Goal: Task Accomplishment & Management: Complete application form

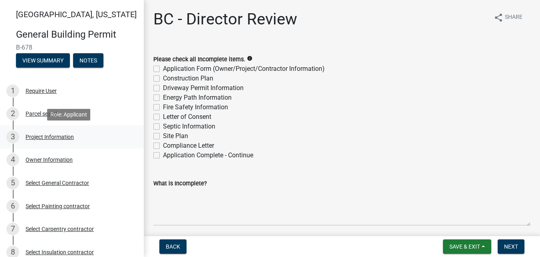
click at [63, 134] on div "Project Information" at bounding box center [50, 137] width 48 height 6
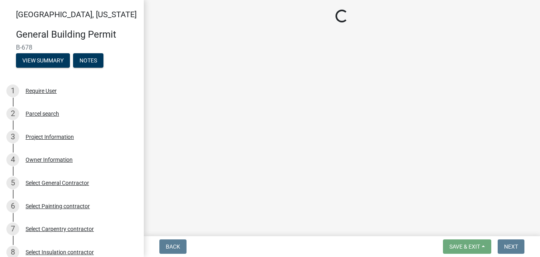
select select "f62e9ec7-2ce1-40c9-9d70-ac6e7ddc5d7c"
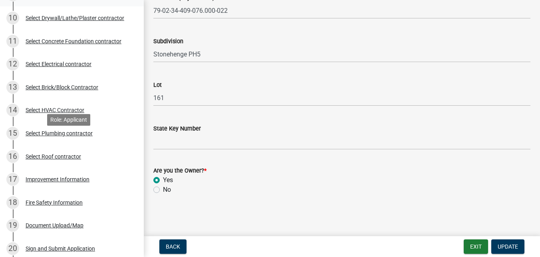
scroll to position [320, 0]
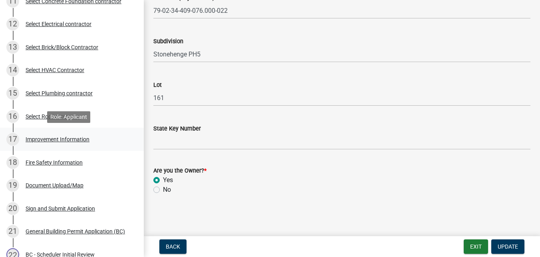
click at [79, 137] on div "Improvement Information" at bounding box center [58, 139] width 64 height 6
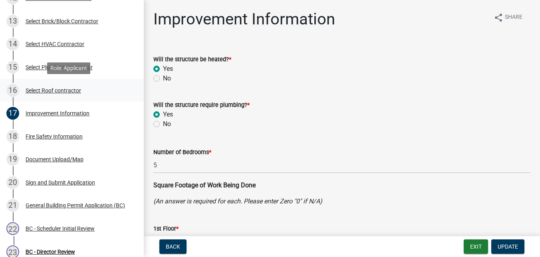
scroll to position [360, 0]
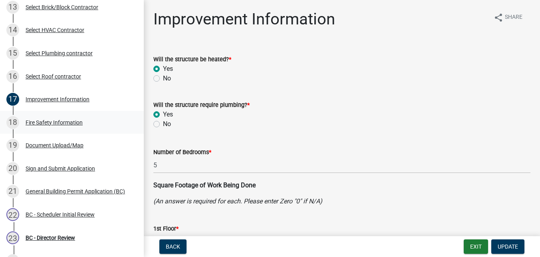
click at [68, 123] on div "Fire Safety Information" at bounding box center [54, 122] width 57 height 6
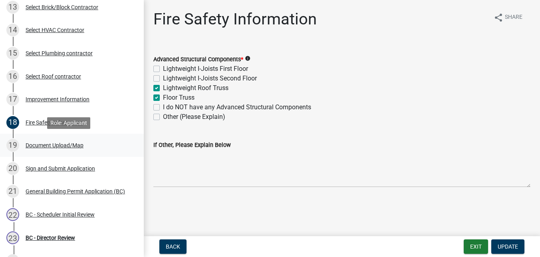
click at [74, 145] on div "Document Upload/Map" at bounding box center [55, 145] width 58 height 6
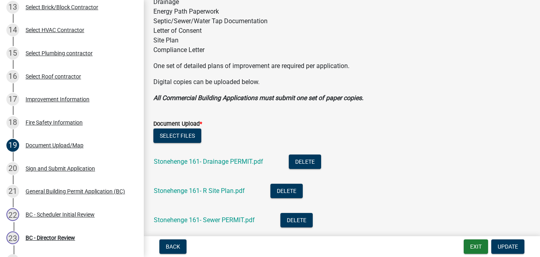
scroll to position [160, 0]
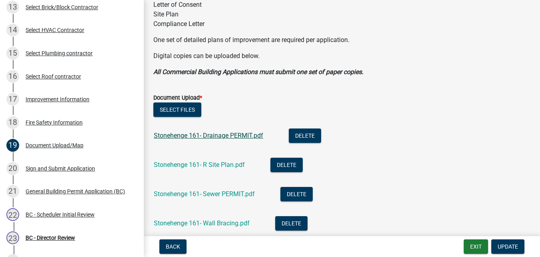
click at [186, 135] on link "Stonehenge 161- Drainage PERMIT.pdf" at bounding box center [208, 135] width 109 height 8
click at [195, 165] on link "Stonehenge 161- R Site Plan.pdf" at bounding box center [199, 165] width 91 height 8
click at [233, 163] on link "Stonehenge 161- R Site Plan.pdf" at bounding box center [199, 165] width 91 height 8
click at [186, 196] on link "Stonehenge 161- Sewer PERMIT.pdf" at bounding box center [204, 194] width 101 height 8
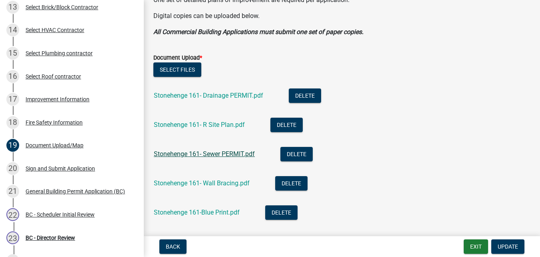
click at [214, 153] on link "Stonehenge 161- Sewer PERMIT.pdf" at bounding box center [204, 154] width 101 height 8
click at [201, 156] on link "Stonehenge 161- Sewer PERMIT.pdf" at bounding box center [204, 154] width 101 height 8
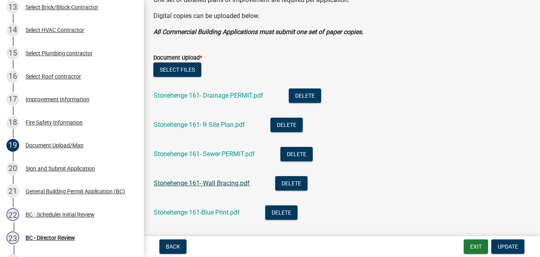
click at [187, 184] on link "Stonehenge 161- Wall Bracing.pdf" at bounding box center [202, 183] width 96 height 8
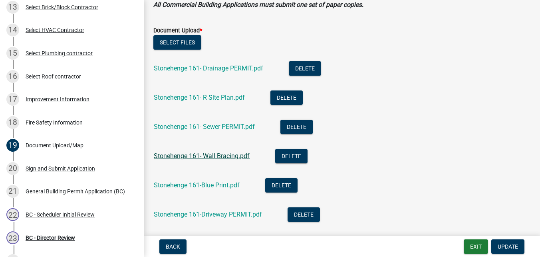
scroll to position [240, 0]
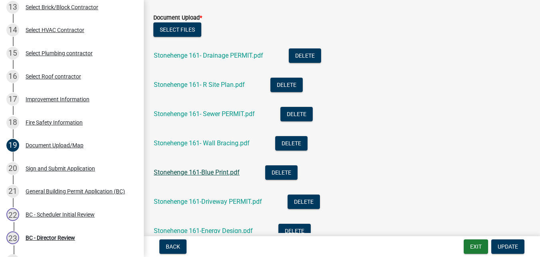
click at [173, 169] on link "Stonehenge 161-Blue Print.pdf" at bounding box center [197, 172] width 86 height 8
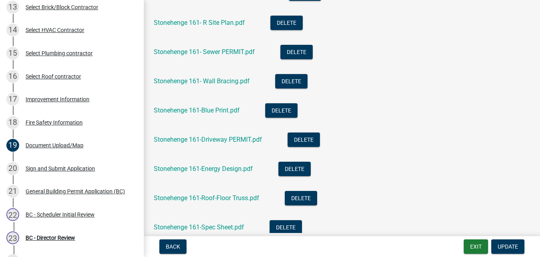
scroll to position [320, 0]
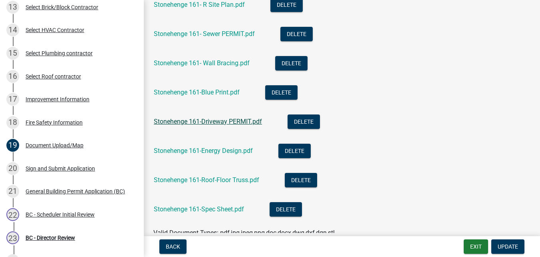
click at [214, 120] on link "Stonehenge 161-Driveway PERMIT.pdf" at bounding box center [208, 121] width 108 height 8
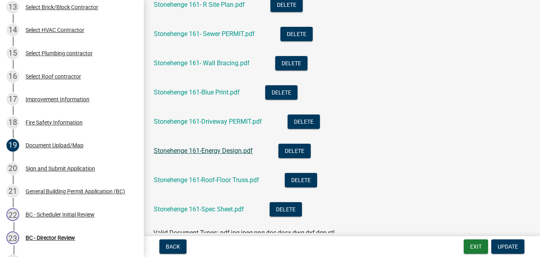
click at [199, 151] on link "Stonehenge 161-Energy Design.pdf" at bounding box center [203, 151] width 99 height 8
click at [227, 181] on link "Stonehenge 161-Roof-Floor Truss.pdf" at bounding box center [206, 180] width 105 height 8
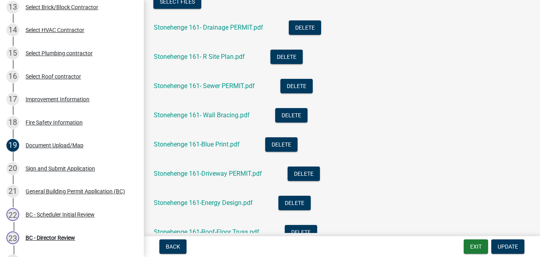
scroll to position [280, 0]
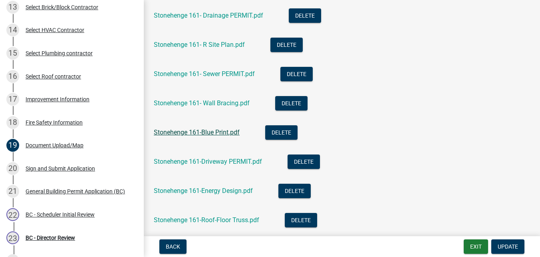
click at [199, 133] on link "Stonehenge 161-Blue Print.pdf" at bounding box center [197, 132] width 86 height 8
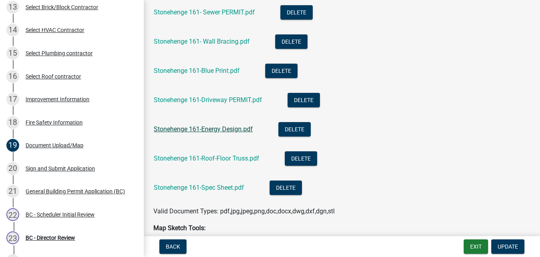
scroll to position [360, 0]
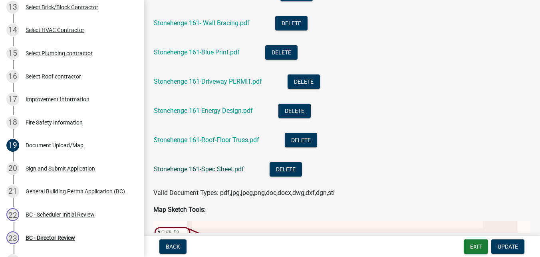
click at [231, 167] on link "Stonehenge 161-Spec Sheet.pdf" at bounding box center [199, 169] width 90 height 8
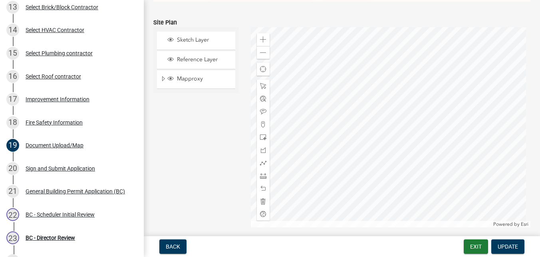
scroll to position [789, 0]
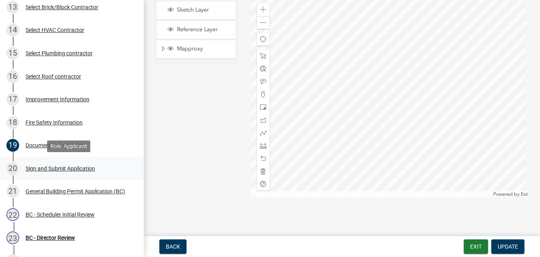
click at [72, 170] on div "Sign and Submit Application" at bounding box center [61, 168] width 70 height 6
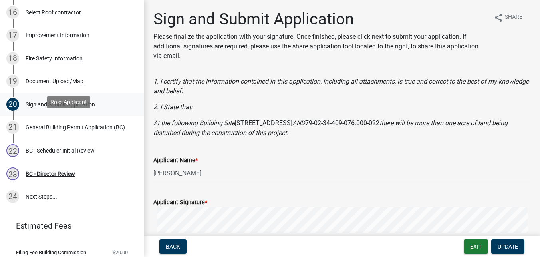
scroll to position [440, 0]
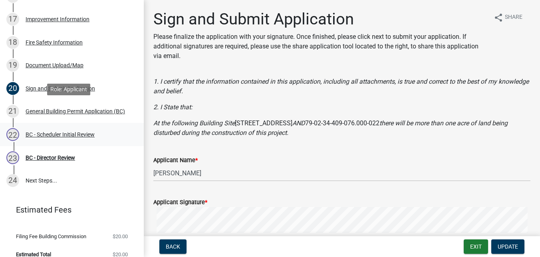
click at [61, 108] on div "General Building Permit Application (BC)" at bounding box center [75, 111] width 99 height 6
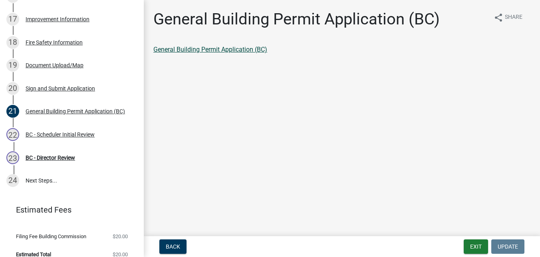
click at [186, 48] on link "General Building Permit Application (BC)" at bounding box center [210, 50] width 114 height 8
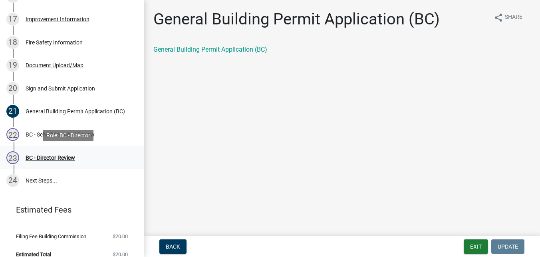
click at [67, 157] on div "BC - Director Review" at bounding box center [51, 158] width 50 height 6
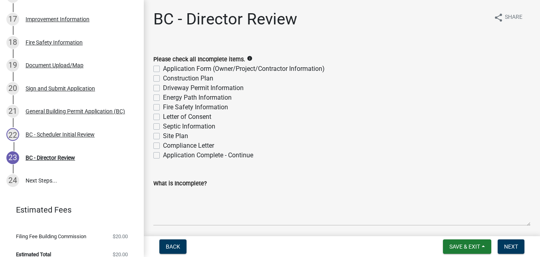
click at [163, 79] on label "Construction Plan" at bounding box center [188, 79] width 50 height 10
click at [163, 79] on input "Construction Plan" at bounding box center [165, 76] width 5 height 5
checkbox input "true"
checkbox input "false"
checkbox input "true"
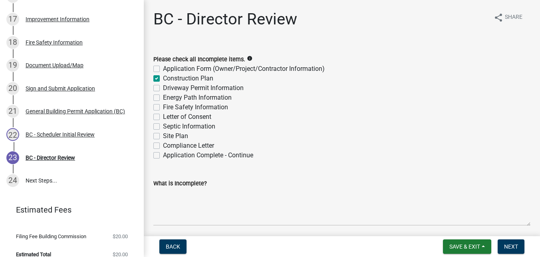
checkbox input "false"
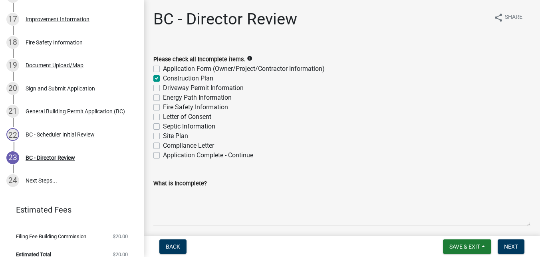
checkbox input "false"
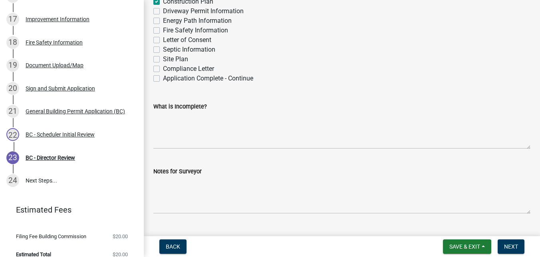
scroll to position [80, 0]
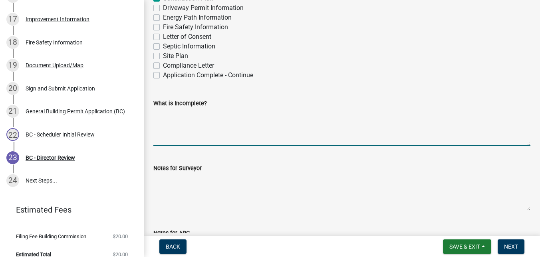
click at [206, 119] on textarea "What is Incomplete?" at bounding box center [341, 127] width 377 height 38
type textarea "foundation piers need to be 48" by 48" please update drawings and resubmit"
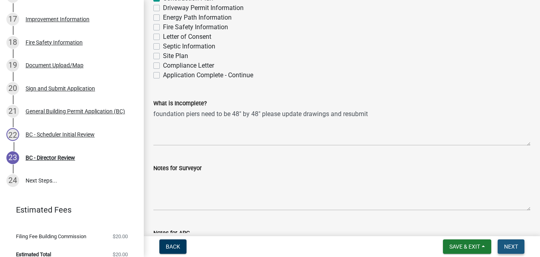
click at [516, 246] on span "Next" at bounding box center [511, 246] width 14 height 6
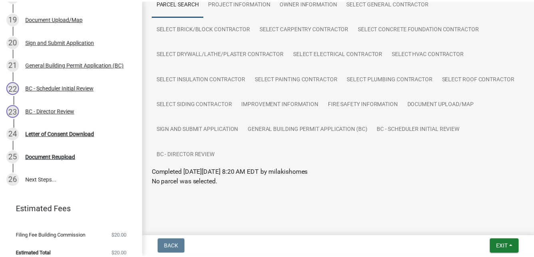
scroll to position [71, 0]
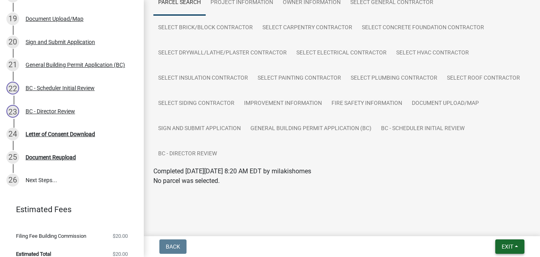
click at [511, 248] on span "Exit" at bounding box center [508, 246] width 12 height 6
click at [478, 226] on button "Save & Exit" at bounding box center [493, 225] width 64 height 19
